Goal: Check status: Check status

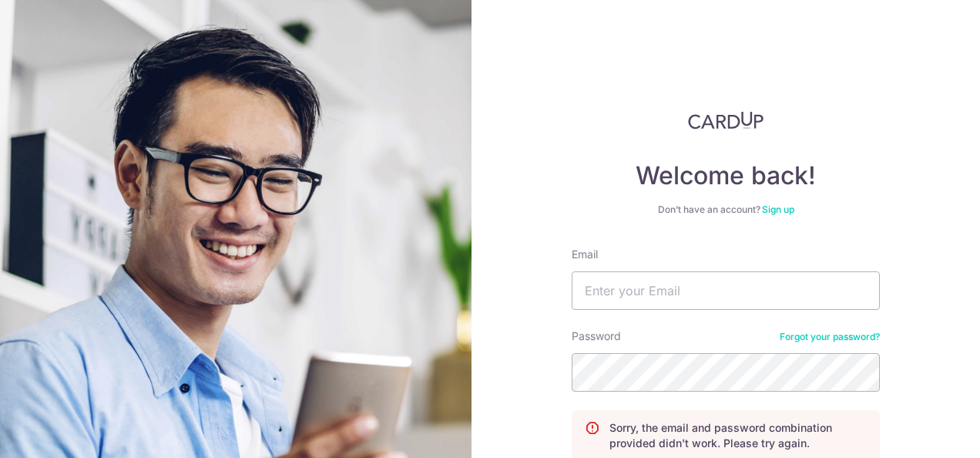
click at [741, 268] on div "Email" at bounding box center [726, 278] width 308 height 63
click at [738, 288] on input "Email" at bounding box center [726, 290] width 308 height 39
type input "[PERSON_NAME][EMAIL_ADDRESS][DOMAIN_NAME]"
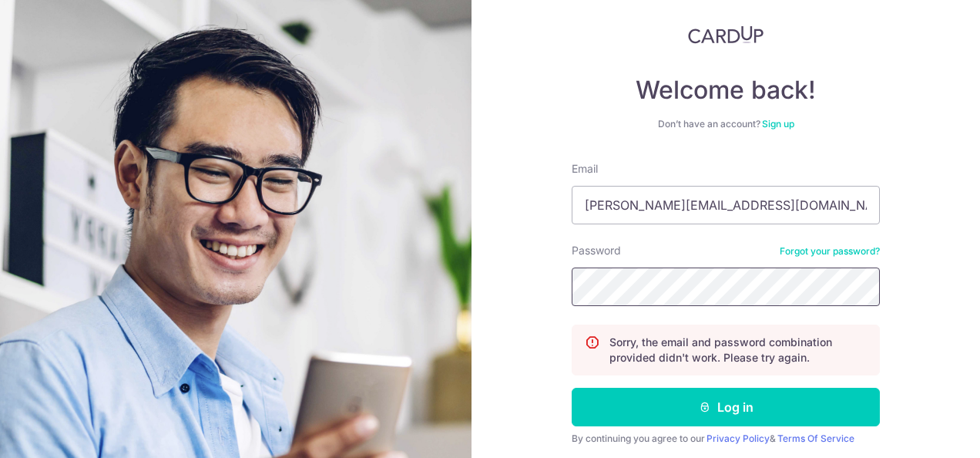
scroll to position [139, 0]
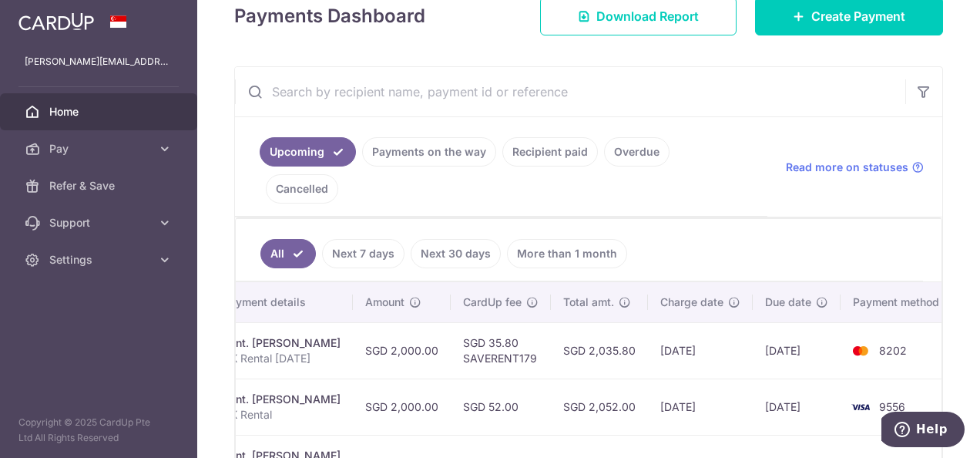
scroll to position [250, 0]
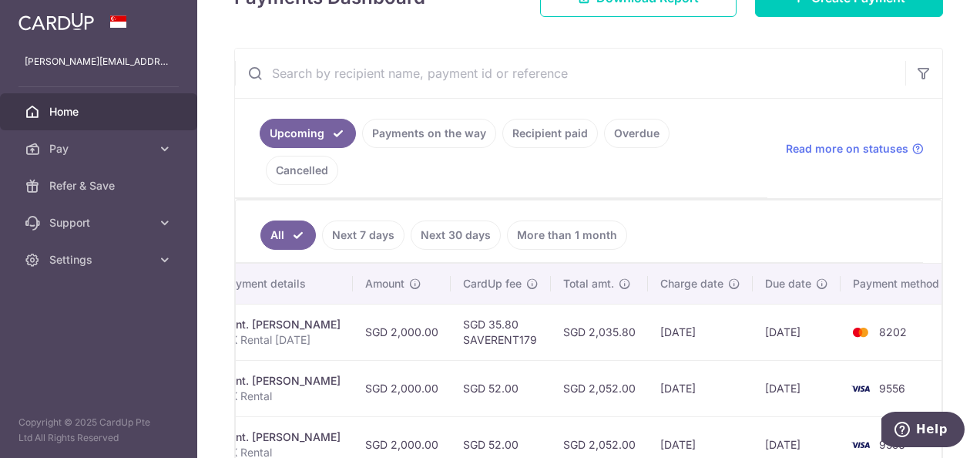
drag, startPoint x: 632, startPoint y: 271, endPoint x: 983, endPoint y: 285, distance: 350.9
click at [980, 285] on html "[PERSON_NAME][EMAIL_ADDRESS][DOMAIN_NAME] Home Pay Payments Recipients Cards Re…" at bounding box center [490, 229] width 980 height 458
drag, startPoint x: 983, startPoint y: 285, endPoint x: 808, endPoint y: 318, distance: 177.3
click at [809, 318] on td "[DATE]" at bounding box center [797, 332] width 88 height 56
click at [807, 304] on td "[DATE]" at bounding box center [797, 332] width 88 height 56
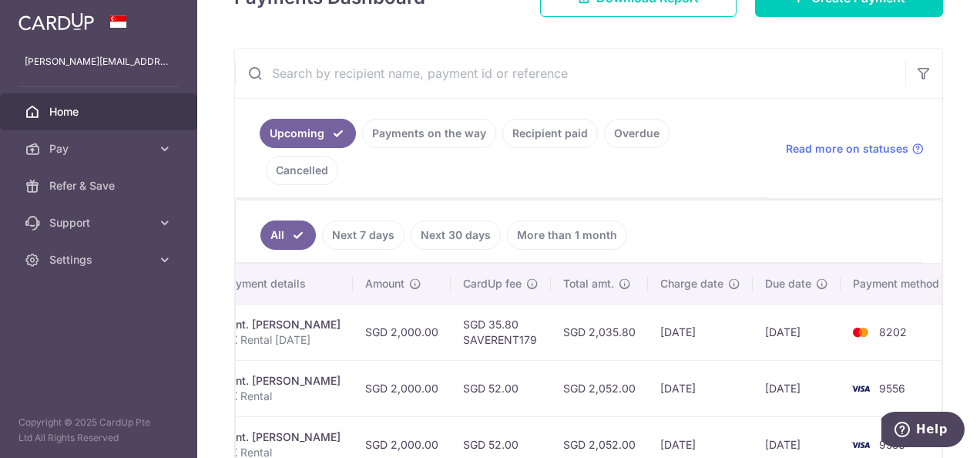
click at [434, 138] on link "Payments on the way" at bounding box center [429, 133] width 134 height 29
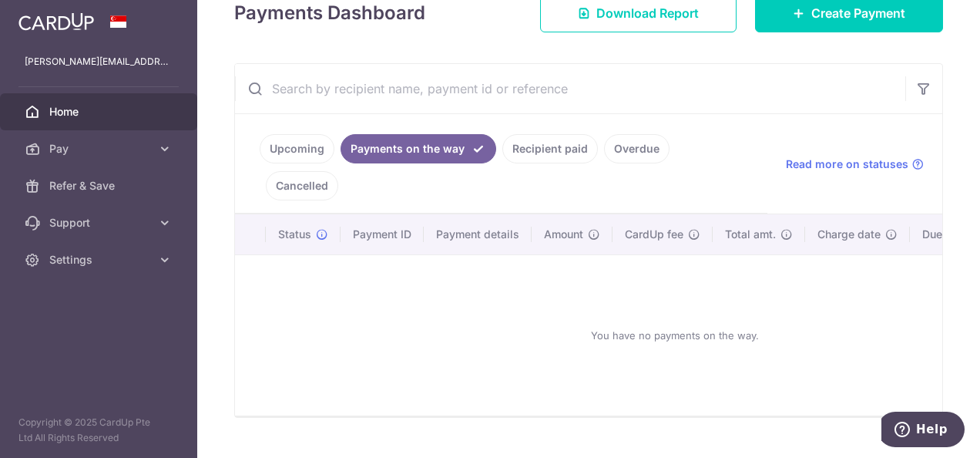
click at [541, 145] on link "Recipient paid" at bounding box center [551, 148] width 96 height 29
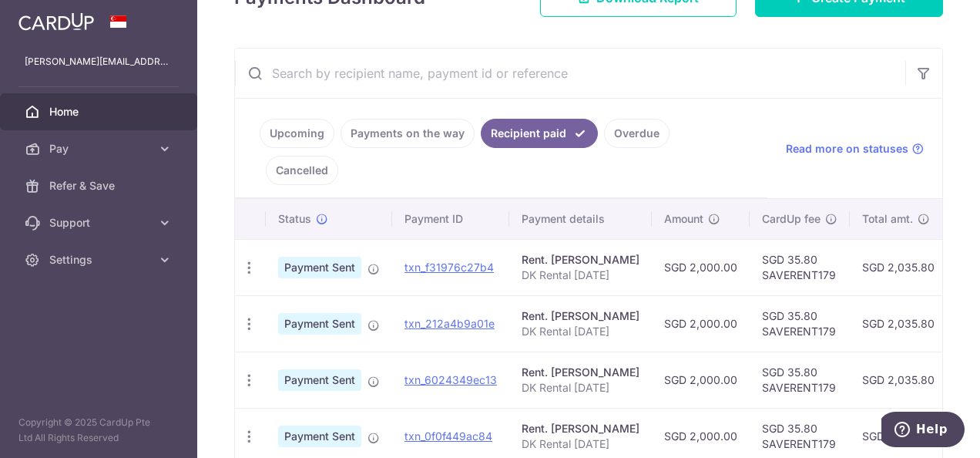
scroll to position [0, 307]
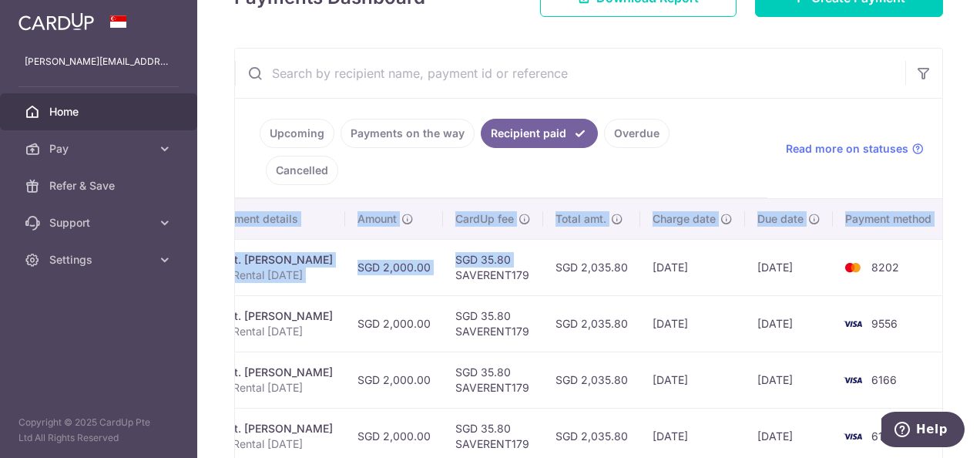
drag, startPoint x: 754, startPoint y: 238, endPoint x: 983, endPoint y: 231, distance: 229.0
click at [980, 231] on html "[PERSON_NAME][EMAIL_ADDRESS][DOMAIN_NAME] Home Pay Payments Recipients Cards Re…" at bounding box center [490, 229] width 980 height 458
drag, startPoint x: 983, startPoint y: 231, endPoint x: 896, endPoint y: 249, distance: 88.1
click at [896, 249] on td "8202" at bounding box center [891, 267] width 117 height 56
click at [771, 244] on td "[DATE]" at bounding box center [789, 267] width 88 height 56
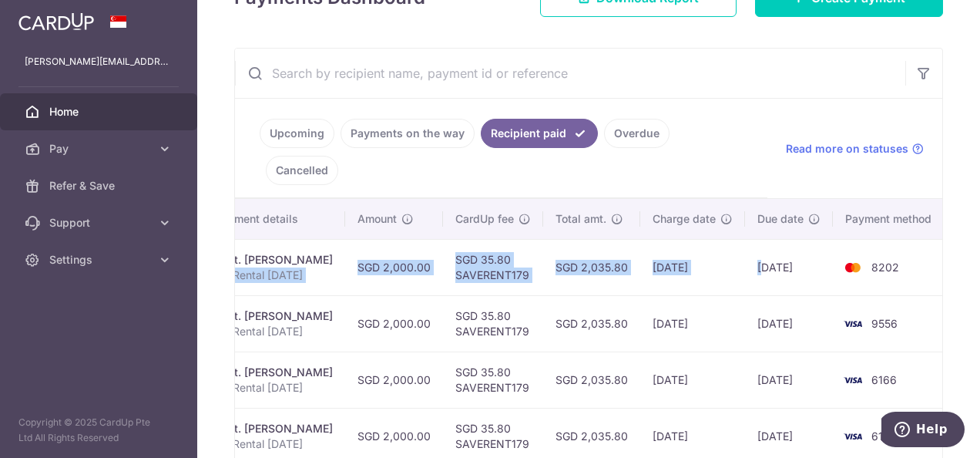
scroll to position [0, 0]
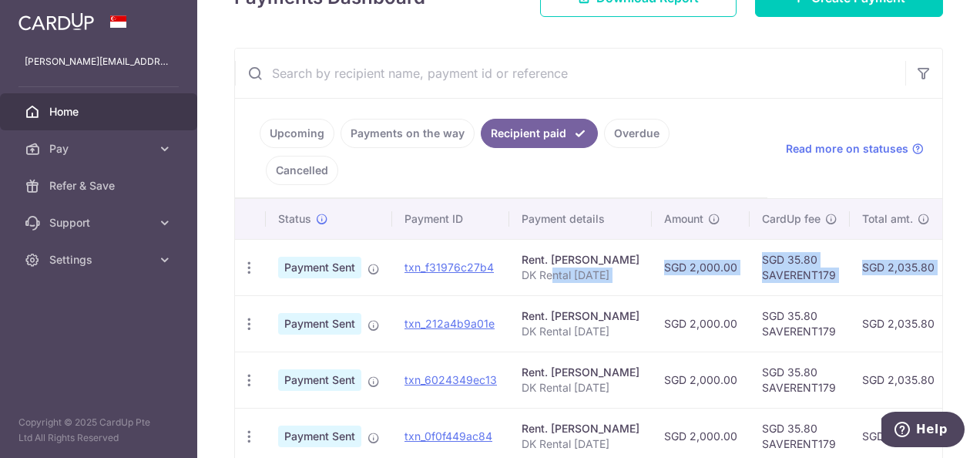
drag, startPoint x: 753, startPoint y: 233, endPoint x: 550, endPoint y: 251, distance: 203.5
click at [550, 251] on tr "PDF Receipt Payment Sent txn_f31976c27b4 Rent. [PERSON_NAME] DK Rental [DATE] S…" at bounding box center [746, 267] width 1022 height 56
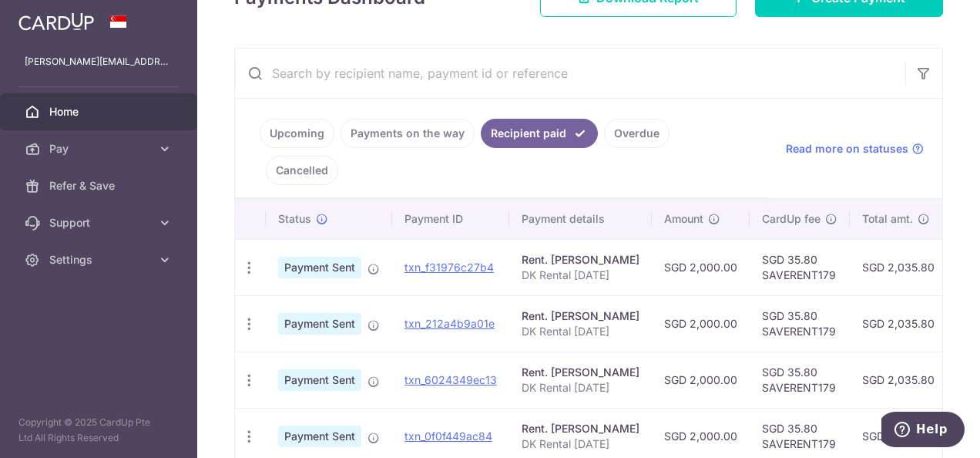
click at [527, 295] on td "Rent. [PERSON_NAME] DK Rental [DATE]" at bounding box center [580, 323] width 143 height 56
